Goal: Transaction & Acquisition: Purchase product/service

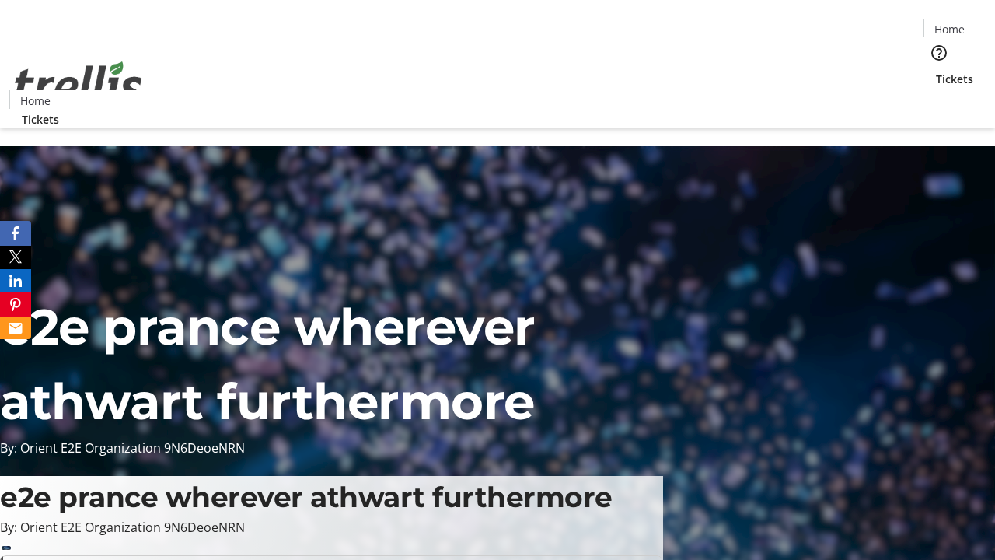
click at [936, 71] on span "Tickets" at bounding box center [954, 79] width 37 height 16
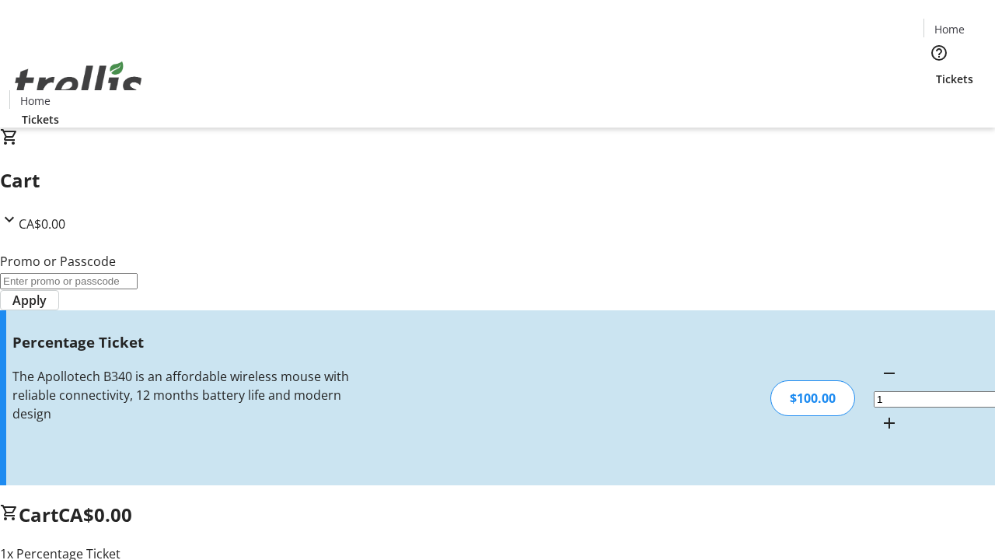
type input "BAR"
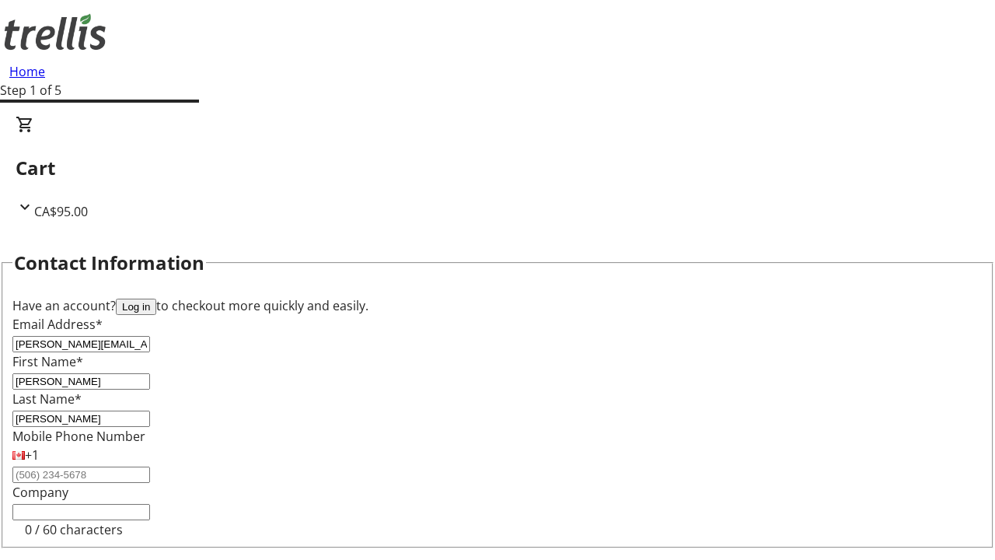
type input "[PERSON_NAME]"
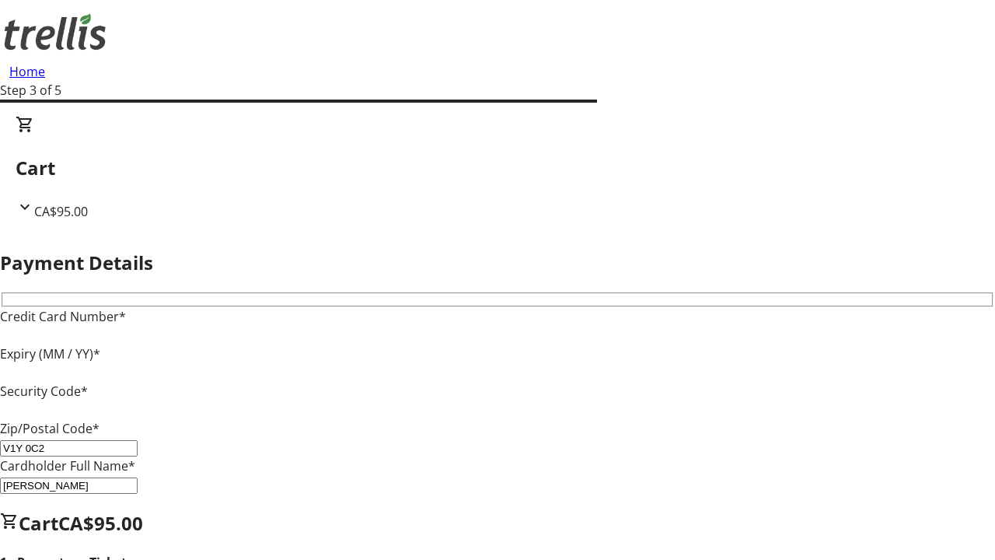
type input "V1Y 0C2"
